Goal: Task Accomplishment & Management: Manage account settings

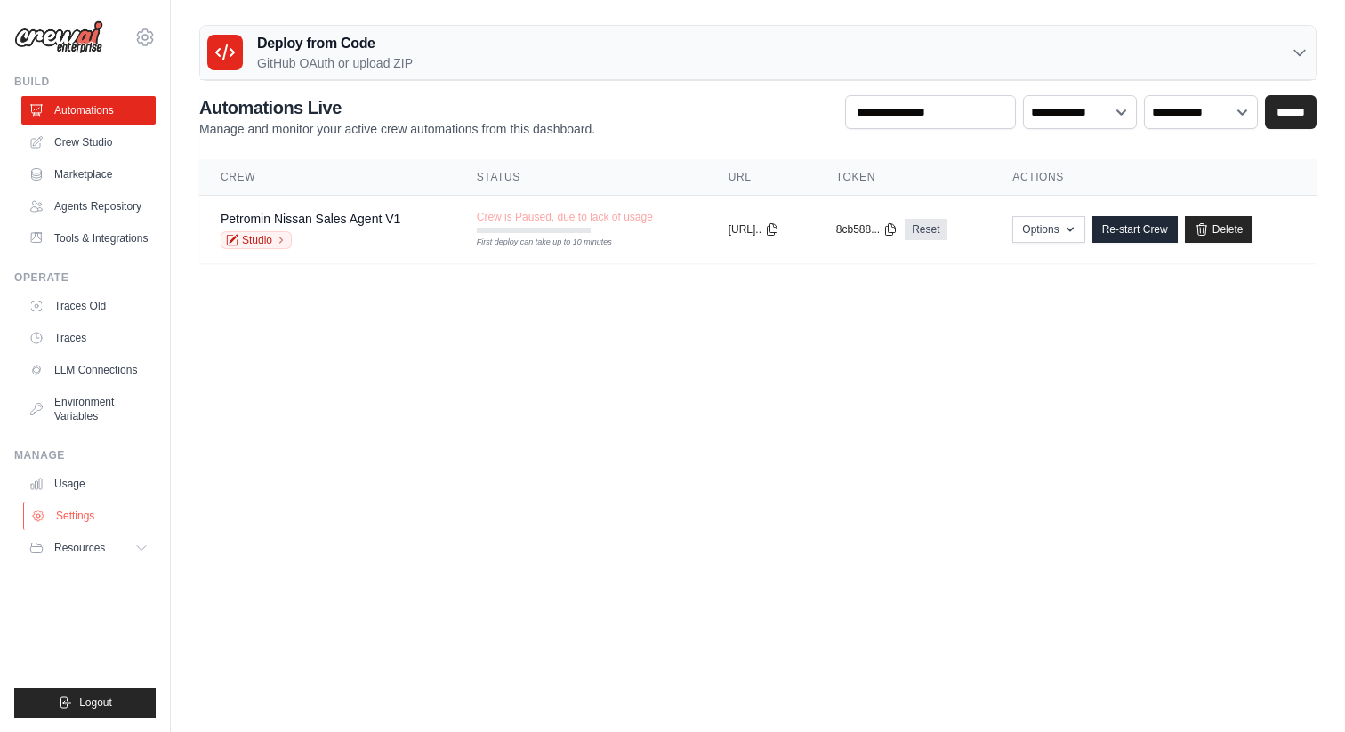
click at [99, 514] on link "Settings" at bounding box center [90, 516] width 134 height 28
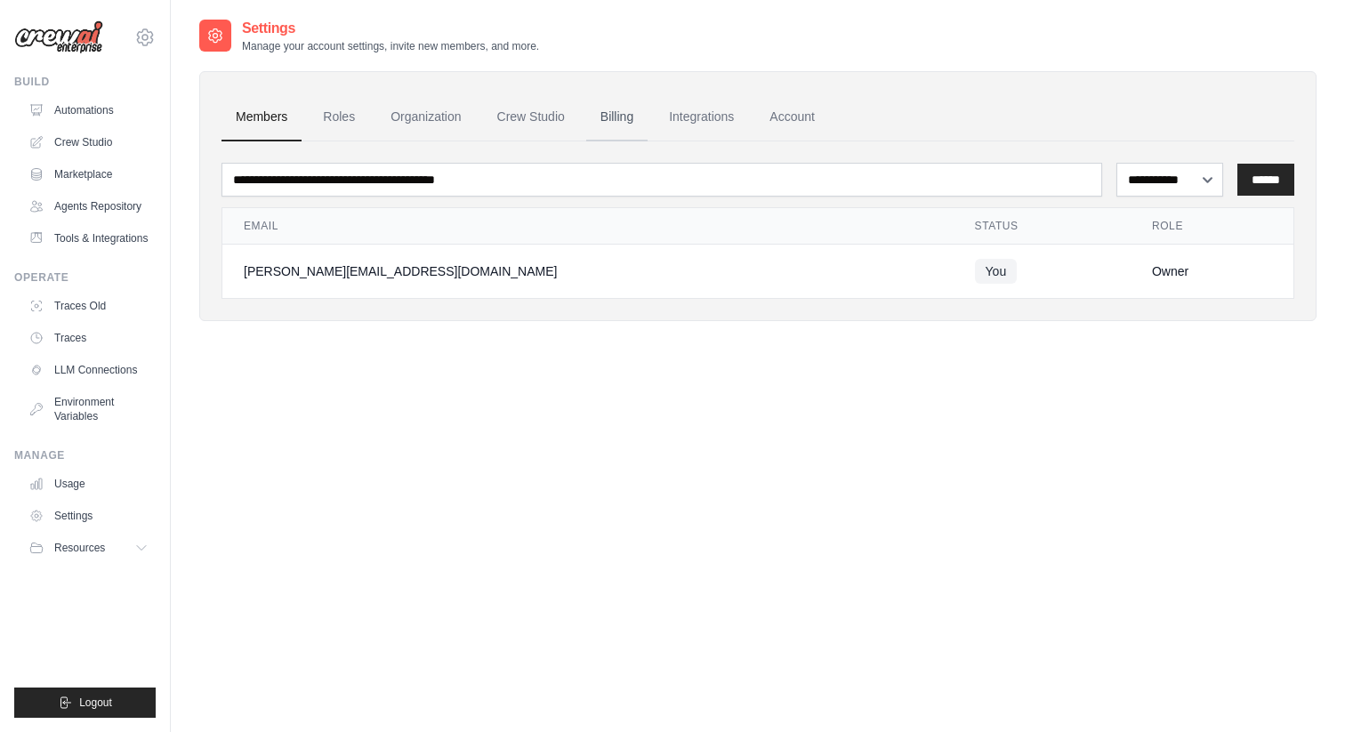
click at [618, 111] on link "Billing" at bounding box center [616, 117] width 61 height 48
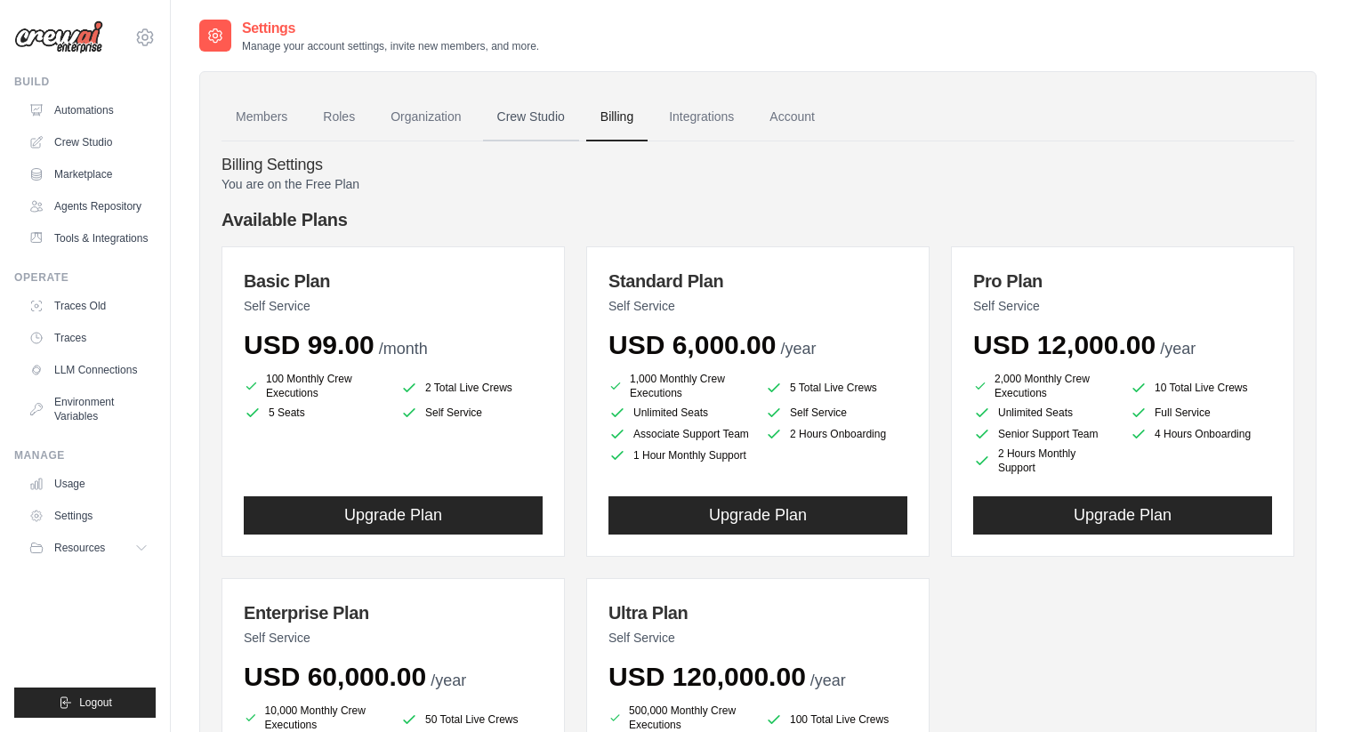
click at [505, 121] on link "Crew Studio" at bounding box center [531, 117] width 96 height 48
